Goal: Transaction & Acquisition: Purchase product/service

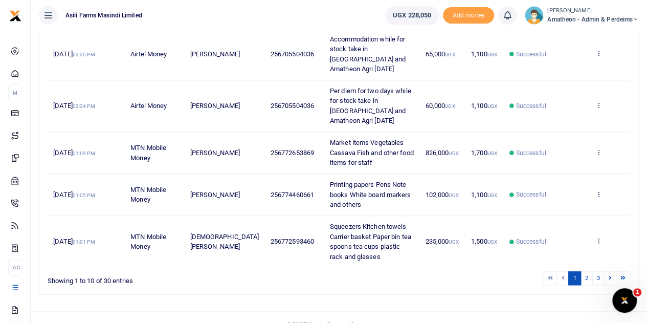
scroll to position [354, 0]
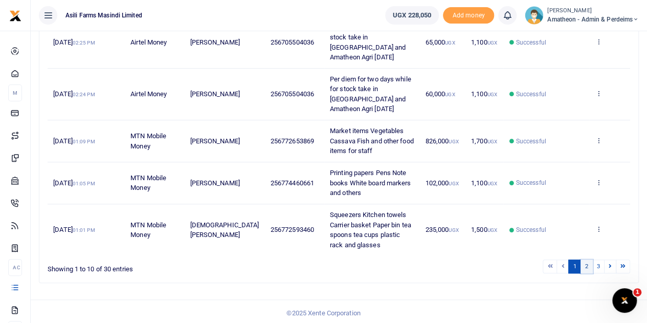
click at [586, 264] on link "2" at bounding box center [586, 266] width 12 height 14
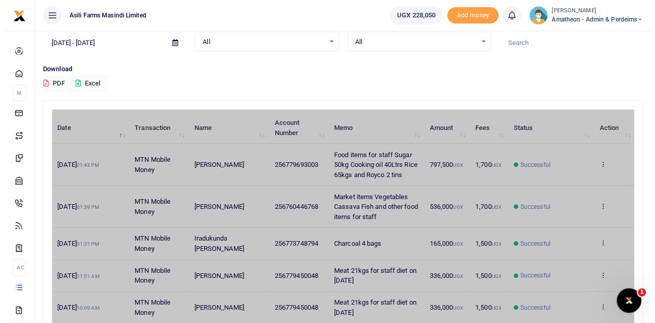
scroll to position [0, 0]
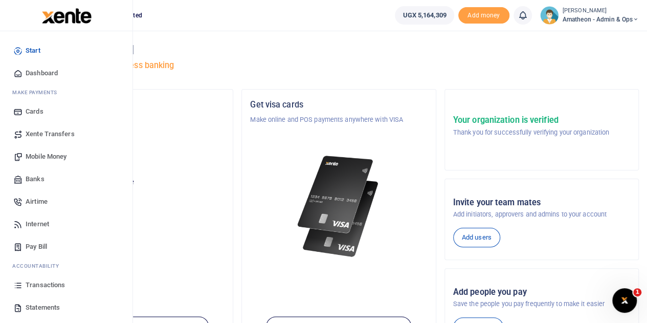
click at [50, 285] on span "Transactions" at bounding box center [45, 285] width 39 height 10
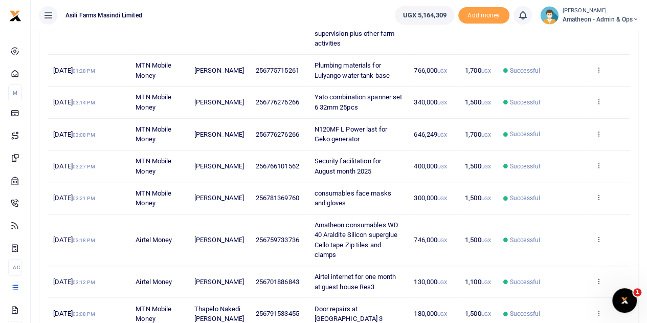
scroll to position [256, 0]
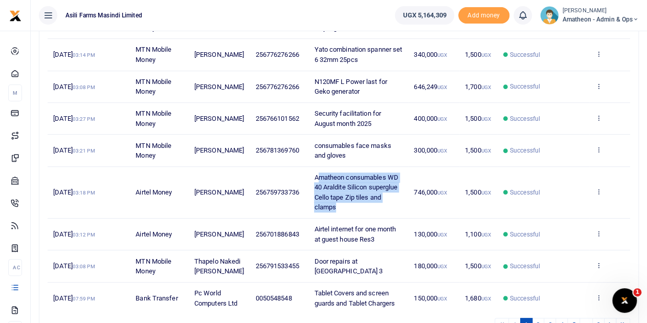
drag, startPoint x: 308, startPoint y: 175, endPoint x: 367, endPoint y: 202, distance: 64.6
click at [367, 202] on td "Amatheon consumables WD 40 Araldite Silicon superglue Cello tape Zip tiles and …" at bounding box center [358, 193] width 100 height 52
copy span "matheon consumables WD 40 Araldite Silicon superglue Cello tape Zip tiles and c…"
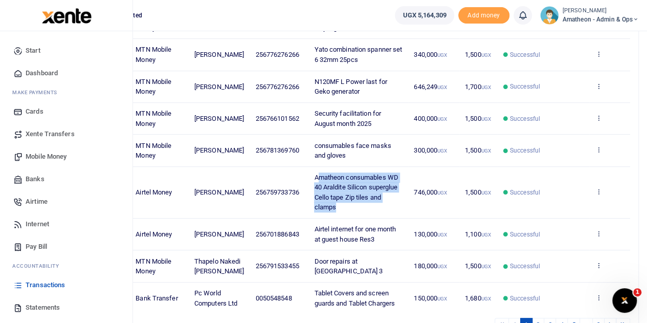
click at [38, 155] on span "Mobile Money" at bounding box center [46, 156] width 41 height 10
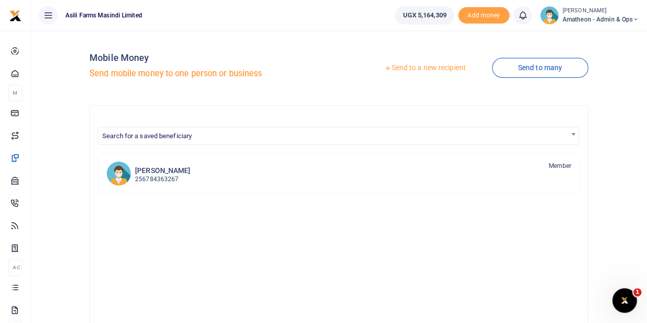
click at [428, 68] on link "Send to a new recipient" at bounding box center [424, 68] width 133 height 18
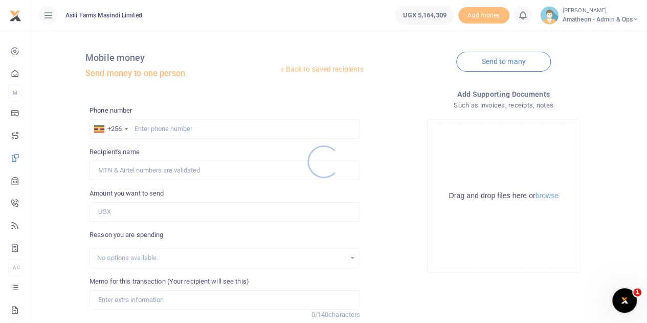
click at [546, 196] on div at bounding box center [323, 161] width 647 height 323
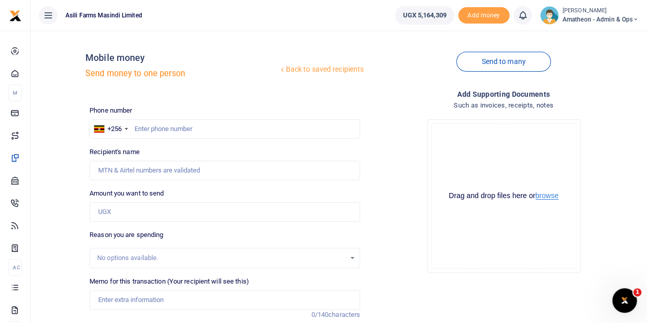
click at [546, 196] on button "browse" at bounding box center [546, 196] width 23 height 8
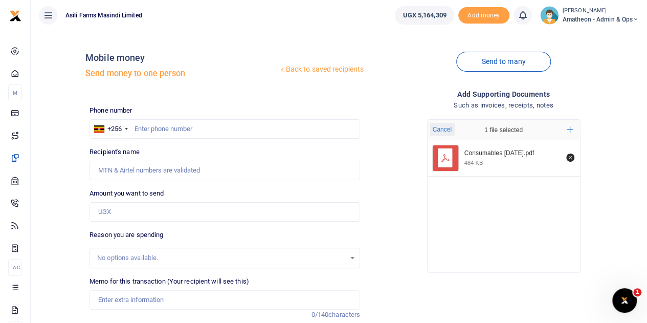
scroll to position [51, 0]
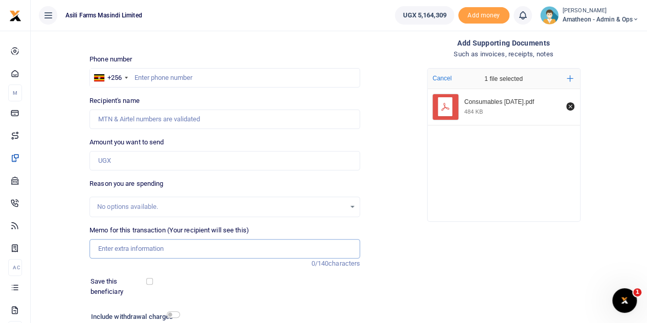
click at [127, 248] on input "Memo for this transaction (Your recipient will see this)" at bounding box center [225, 248] width 271 height 19
paste input "matheon consumables WD 40 Araldite Silicon superglue Cello tape Zip tiles and c…"
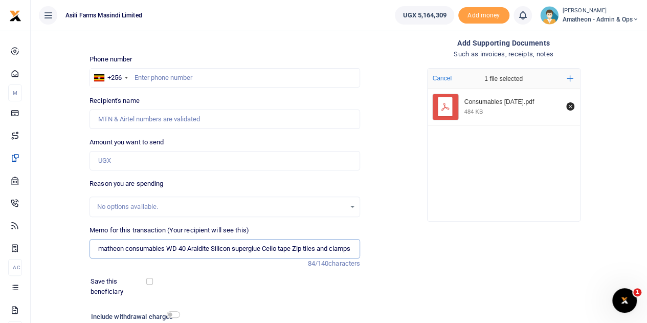
scroll to position [0, 4]
type input "matheon consumables WD 40 Araldite Silicon superglue Cello tape Zip tiles and c…"
click at [125, 160] on input "Amount you want to send" at bounding box center [225, 160] width 271 height 19
click at [121, 162] on input "Amount you want to send" at bounding box center [225, 160] width 271 height 19
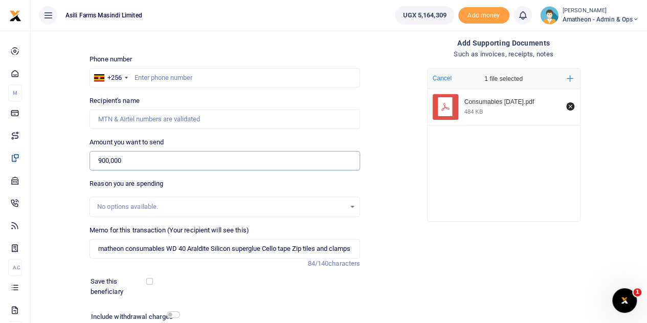
type input "900,000"
click at [148, 76] on input "text" at bounding box center [225, 77] width 271 height 19
type input "759733736"
type input "[PERSON_NAME]"
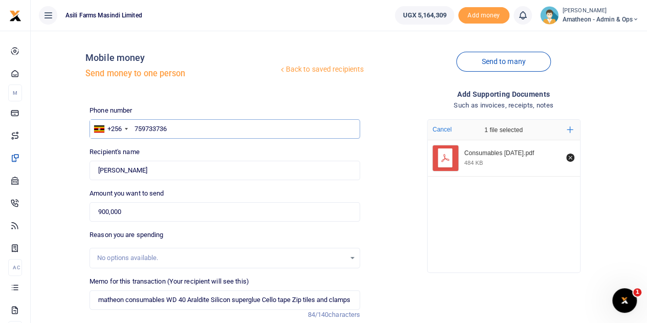
type input "759733736"
click at [216, 159] on div "Recipient's name Found Name is required." at bounding box center [225, 163] width 271 height 33
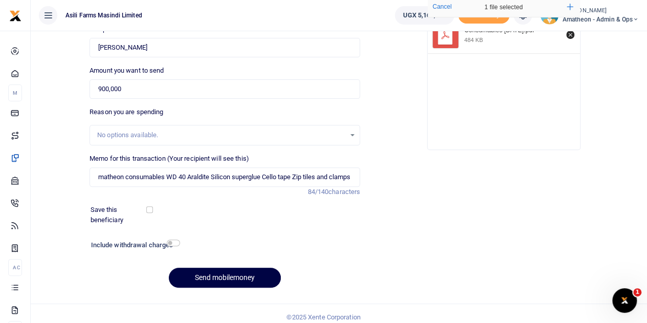
scroll to position [129, 0]
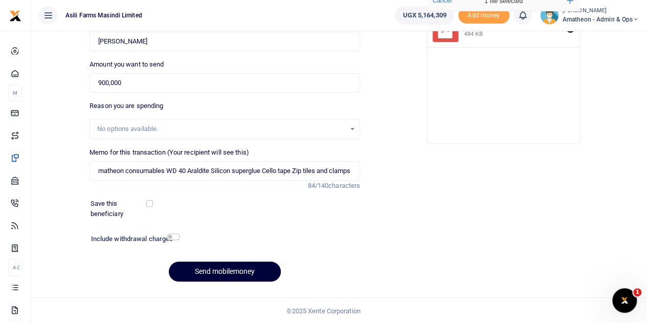
click at [223, 272] on button "Send mobilemoney" at bounding box center [225, 271] width 112 height 20
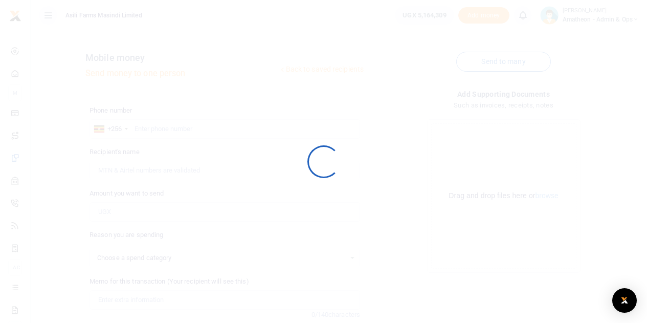
scroll to position [129, 0]
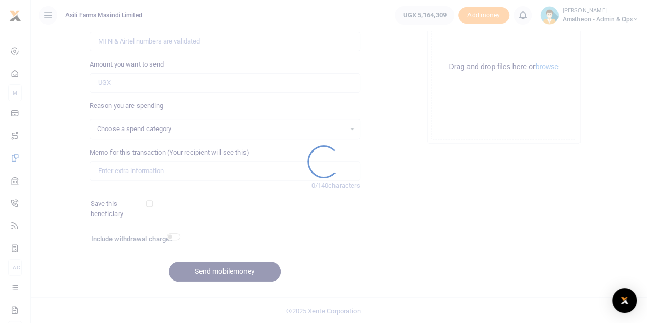
select select
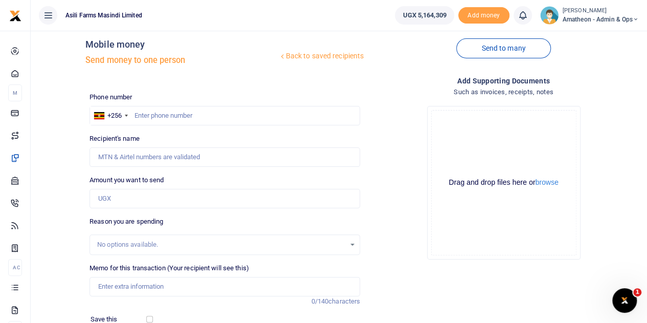
scroll to position [0, 0]
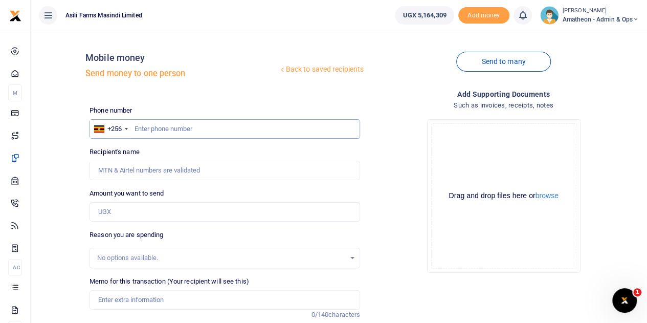
click at [172, 127] on input "text" at bounding box center [225, 128] width 271 height 19
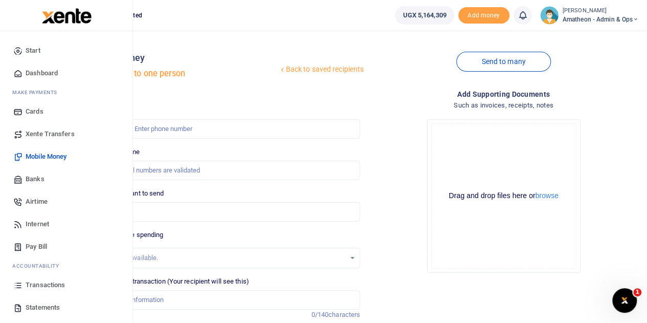
click at [40, 283] on span "Transactions" at bounding box center [45, 285] width 39 height 10
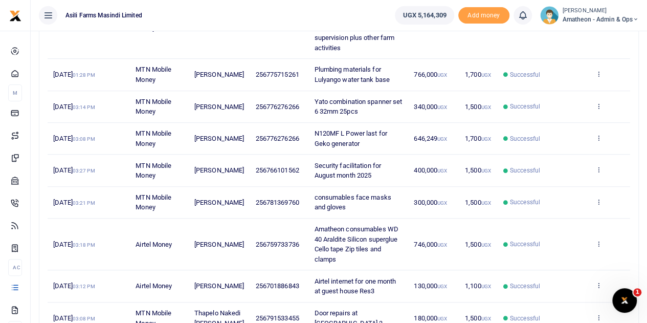
scroll to position [307, 0]
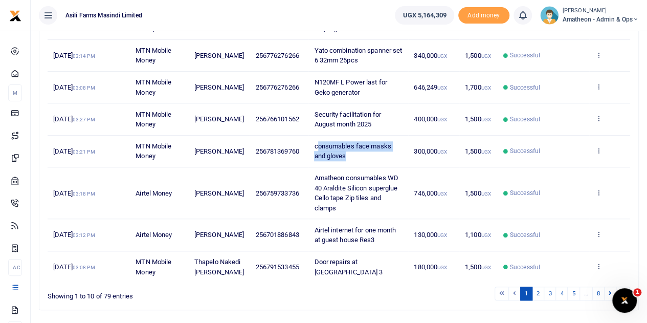
drag, startPoint x: 307, startPoint y: 144, endPoint x: 333, endPoint y: 150, distance: 27.4
click at [333, 150] on td "consumables face masks and gloves" at bounding box center [358, 152] width 100 height 32
drag, startPoint x: 304, startPoint y: 142, endPoint x: 326, endPoint y: 153, distance: 24.2
click at [326, 153] on td "consumables face masks and gloves" at bounding box center [358, 152] width 100 height 32
copy span "consumables face masks and gloves"
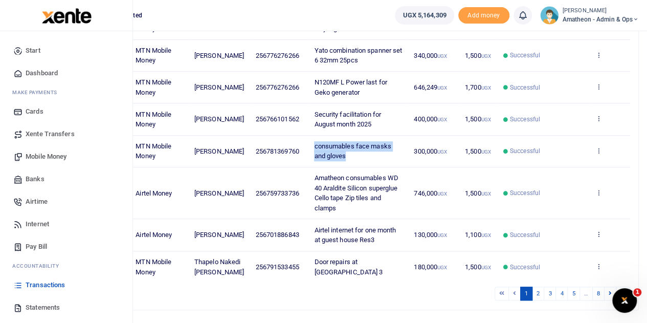
click at [34, 153] on span "Mobile Money" at bounding box center [46, 156] width 41 height 10
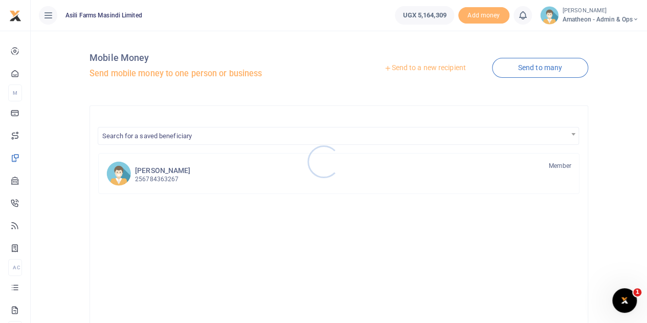
click at [434, 67] on div at bounding box center [323, 161] width 647 height 323
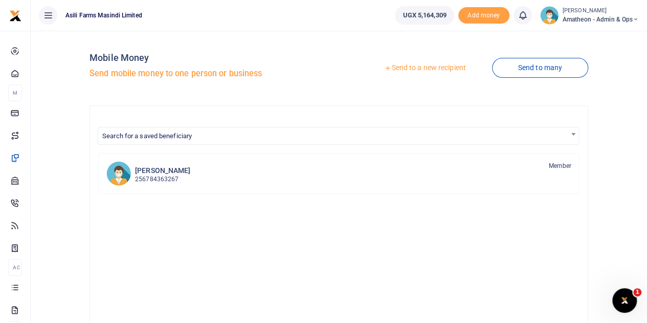
click at [434, 67] on link "Send to a new recipient" at bounding box center [424, 68] width 133 height 18
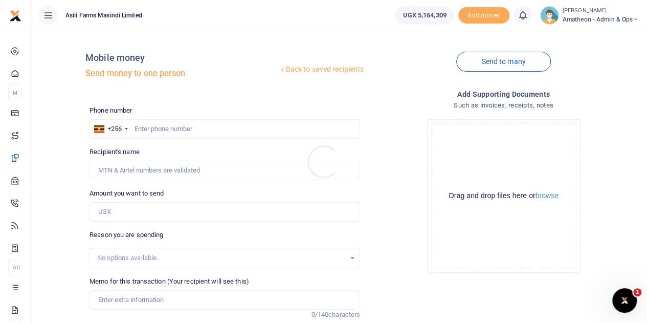
click at [550, 197] on div at bounding box center [323, 161] width 647 height 323
click at [548, 195] on button "browse" at bounding box center [546, 196] width 23 height 8
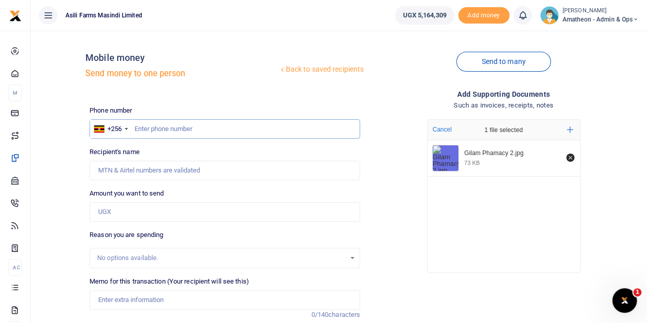
click at [174, 126] on input "text" at bounding box center [225, 128] width 271 height 19
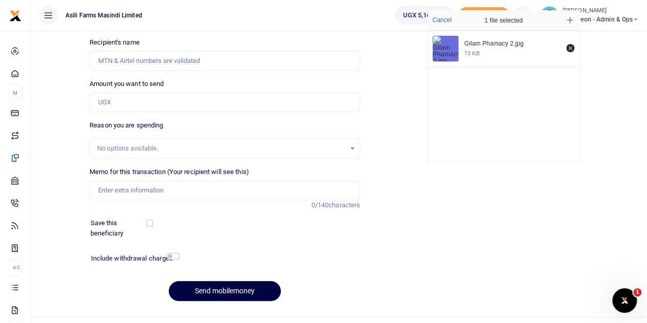
scroll to position [129, 0]
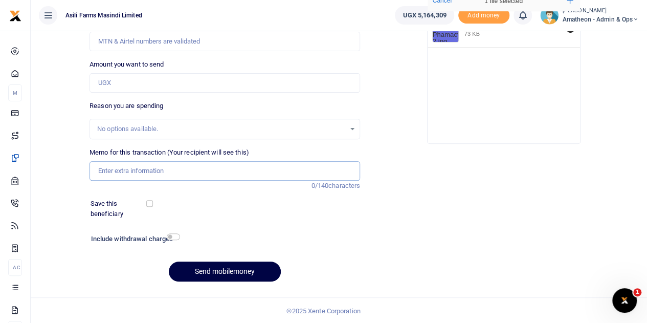
click at [125, 173] on input "Memo for this transaction (Your recipient will see this)" at bounding box center [225, 170] width 271 height 19
paste input "consumables face masks and gloves"
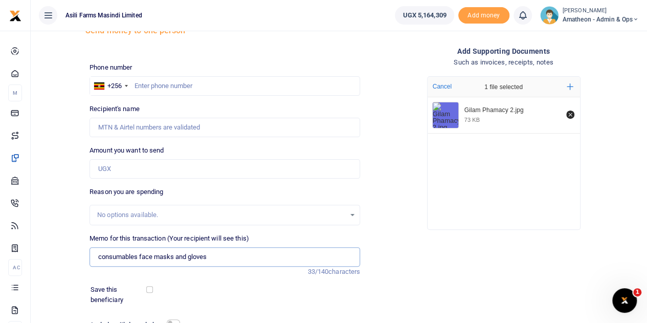
scroll to position [27, 0]
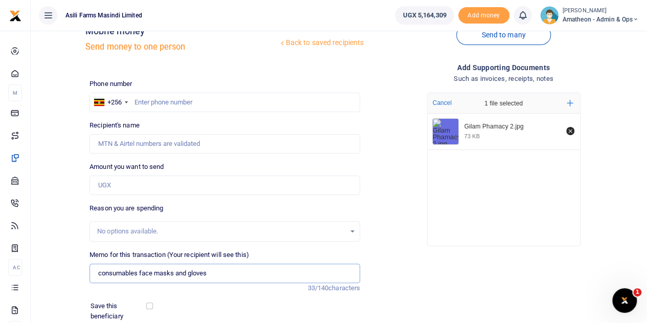
type input "consumables face masks and gloves"
click at [158, 102] on input "text" at bounding box center [225, 102] width 271 height 19
type input "781369760"
type input "Gloria Ngonzi"
type input "781369760"
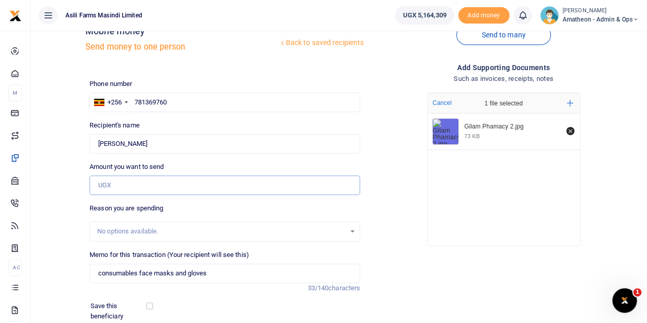
click at [122, 183] on input "Amount you want to send" at bounding box center [225, 184] width 271 height 19
type input "400,000"
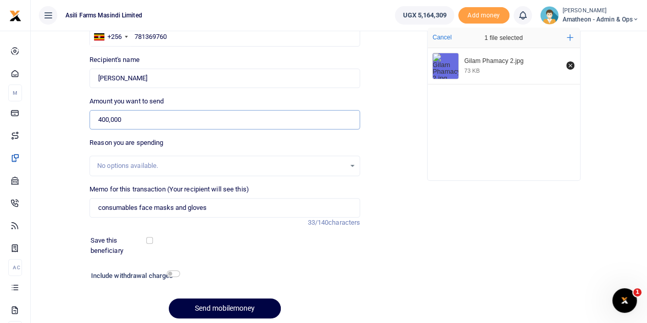
scroll to position [129, 0]
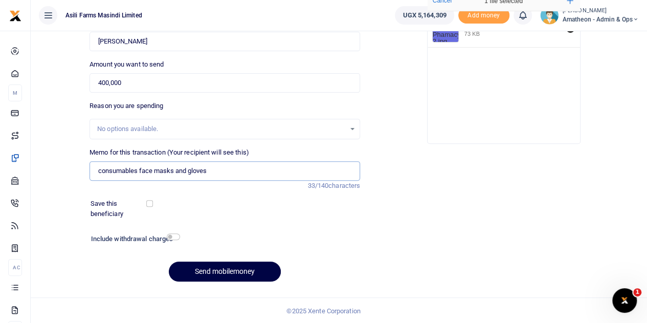
click at [100, 170] on input "consumables face masks and gloves" at bounding box center [225, 170] width 271 height 19
type input "Consumables face masks and gloves"
click at [228, 270] on button "Send mobilemoney" at bounding box center [225, 271] width 112 height 20
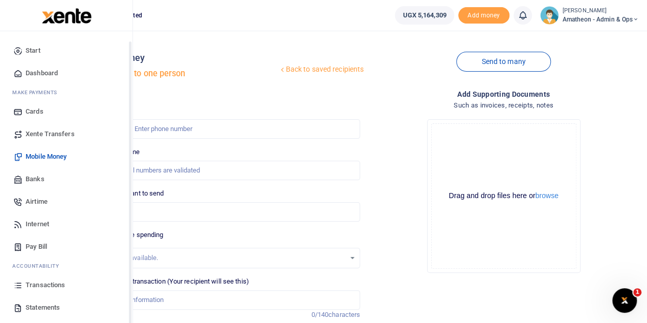
scroll to position [42, 0]
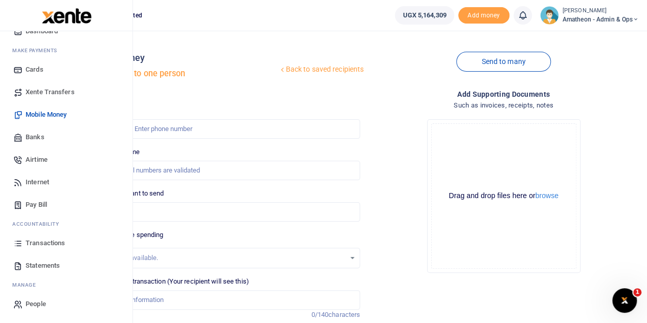
click at [32, 264] on span "Statements" at bounding box center [43, 265] width 34 height 10
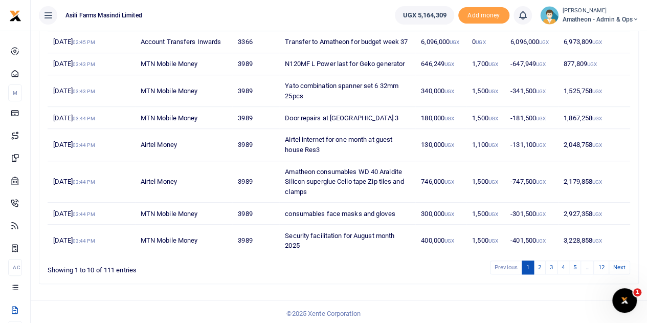
scroll to position [234, 0]
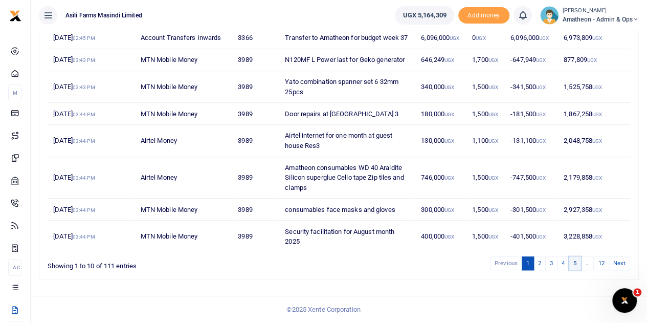
click at [574, 261] on link "5" at bounding box center [575, 263] width 12 height 14
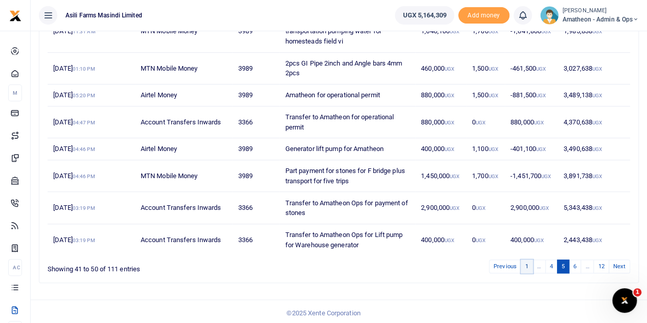
click at [527, 259] on link "1" at bounding box center [527, 266] width 12 height 14
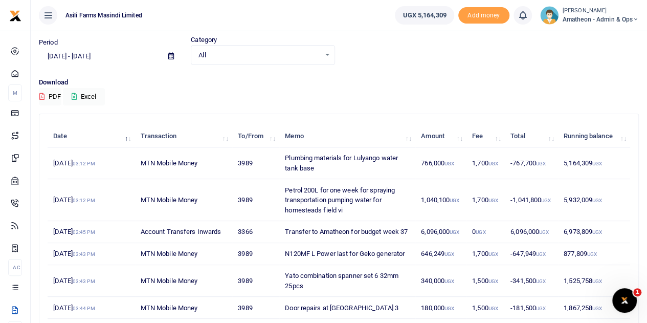
scroll to position [30, 0]
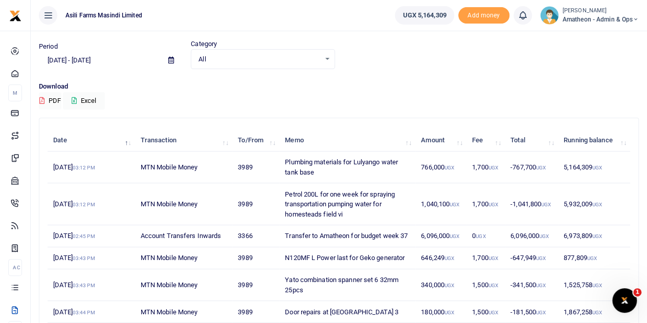
click at [171, 62] on icon at bounding box center [171, 60] width 6 height 7
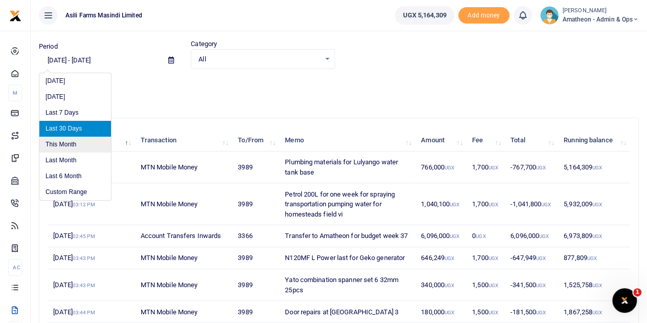
click at [61, 142] on li "This Month" at bounding box center [75, 145] width 72 height 16
type input "[DATE] - [DATE]"
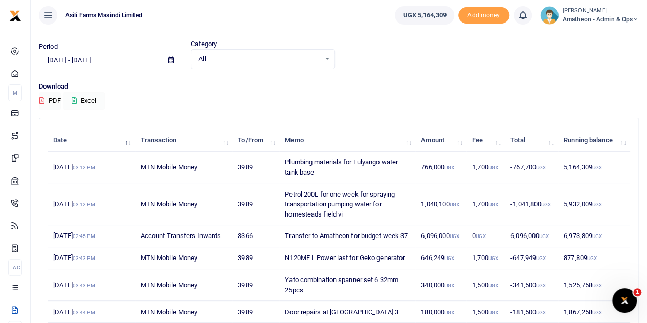
click at [85, 98] on button "Excel" at bounding box center [84, 100] width 42 height 17
